Goal: Information Seeking & Learning: Learn about a topic

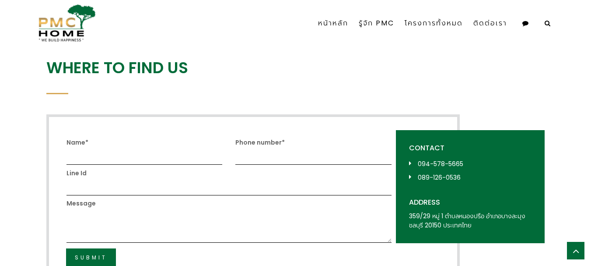
scroll to position [1543, 0]
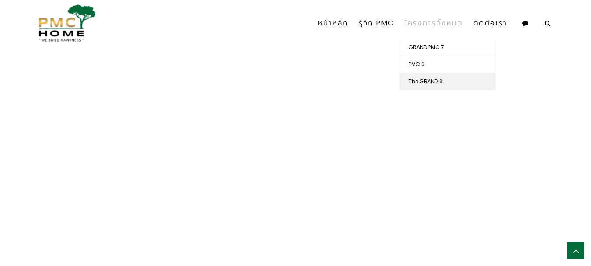
click at [427, 81] on link "The GRAND 9" at bounding box center [447, 81] width 95 height 17
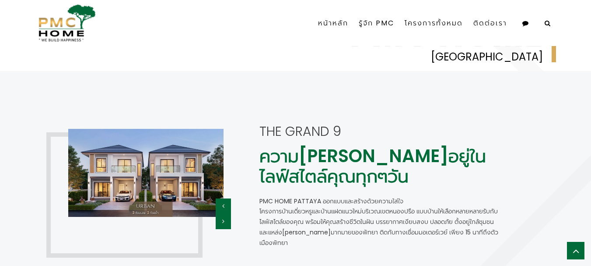
scroll to position [580, 0]
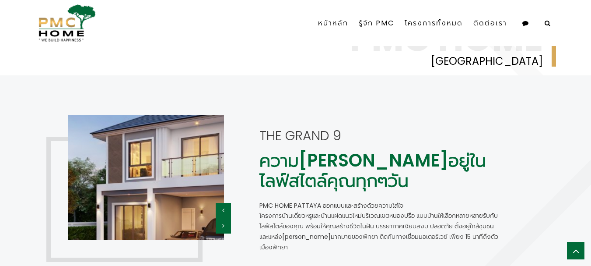
click at [204, 167] on img at bounding box center [145, 177] width 313 height 250
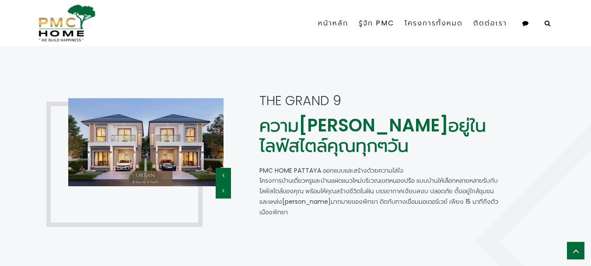
scroll to position [638, 0]
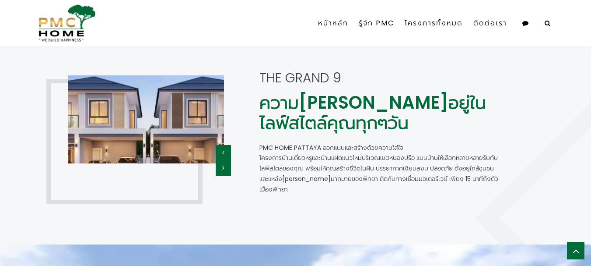
click at [133, 132] on img at bounding box center [145, 119] width 313 height 176
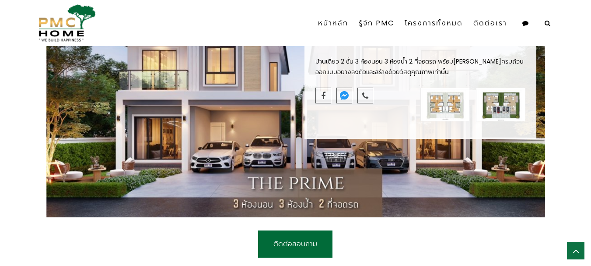
scroll to position [306, 0]
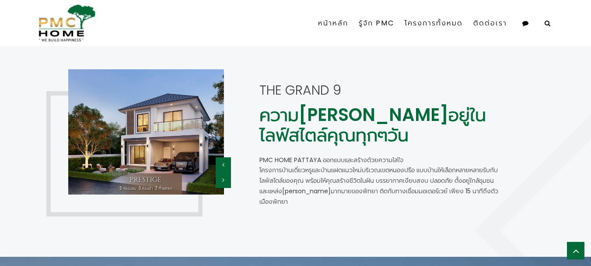
scroll to position [652, 0]
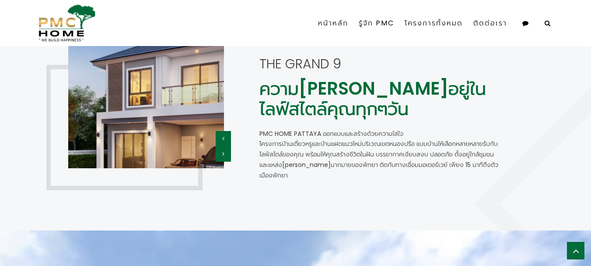
click at [169, 119] on img at bounding box center [145, 105] width 313 height 250
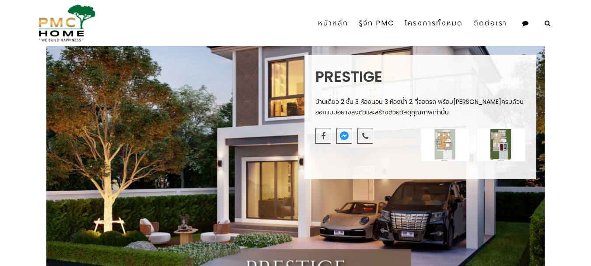
scroll to position [438, 0]
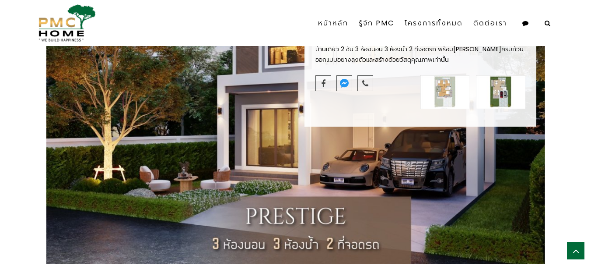
click at [441, 94] on img at bounding box center [445, 92] width 49 height 34
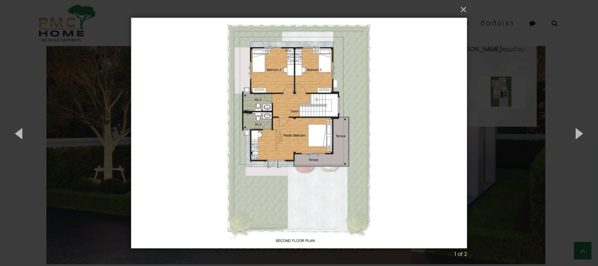
click at [322, 139] on img at bounding box center [299, 133] width 336 height 266
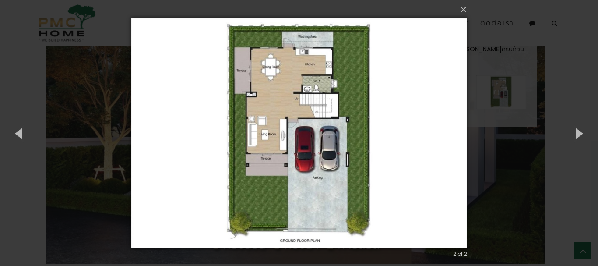
click at [285, 125] on img at bounding box center [299, 133] width 336 height 266
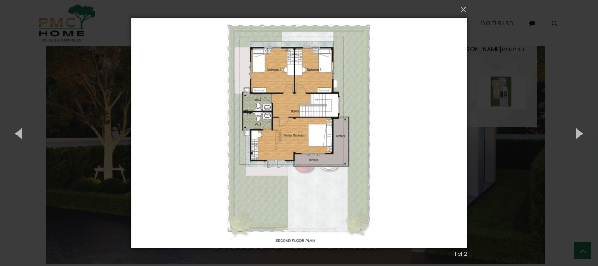
click at [277, 119] on img at bounding box center [299, 133] width 336 height 266
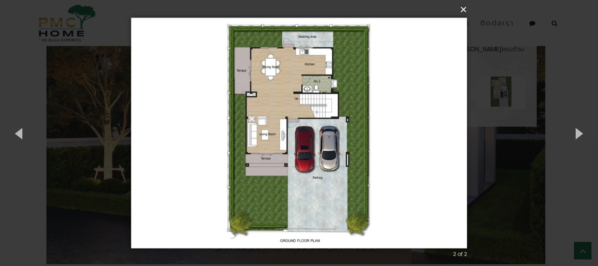
click at [465, 15] on button "×" at bounding box center [301, 9] width 336 height 19
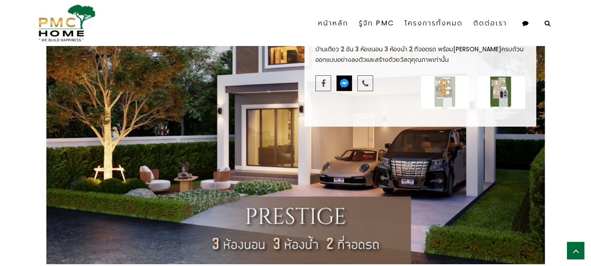
click at [347, 83] on img at bounding box center [344, 83] width 9 height 9
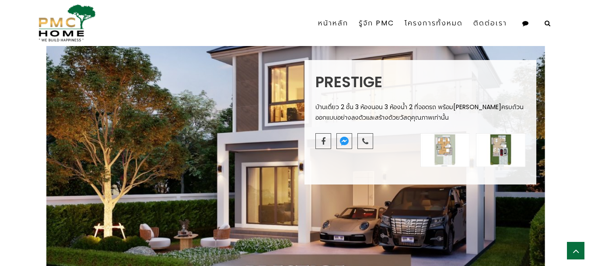
scroll to position [350, 0]
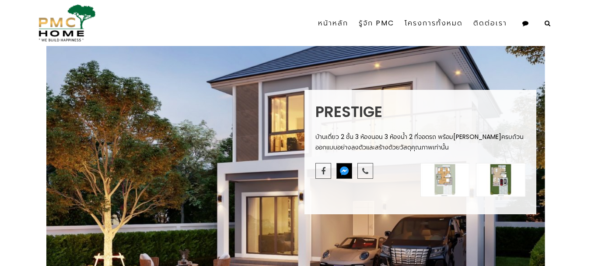
click at [344, 173] on img at bounding box center [344, 170] width 9 height 9
click at [573, 87] on div "Prestige บ้านเดี่ยว 2 ชั้น 3 ห้องนอน 3 ห้องน้ำ 2 ที่จอดรถ พร้อมส่วนกลางครบถ้วน …" at bounding box center [295, 152] width 591 height 417
click at [343, 23] on link "หน้าหลัก" at bounding box center [333, 23] width 41 height 31
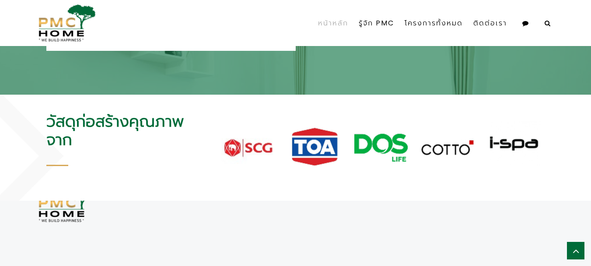
scroll to position [1573, 0]
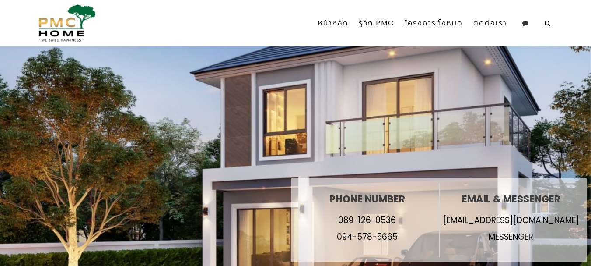
click at [526, 24] on icon at bounding box center [526, 23] width 6 height 6
click at [527, 48] on link at bounding box center [528, 48] width 10 height 10
